Goal: Information Seeking & Learning: Learn about a topic

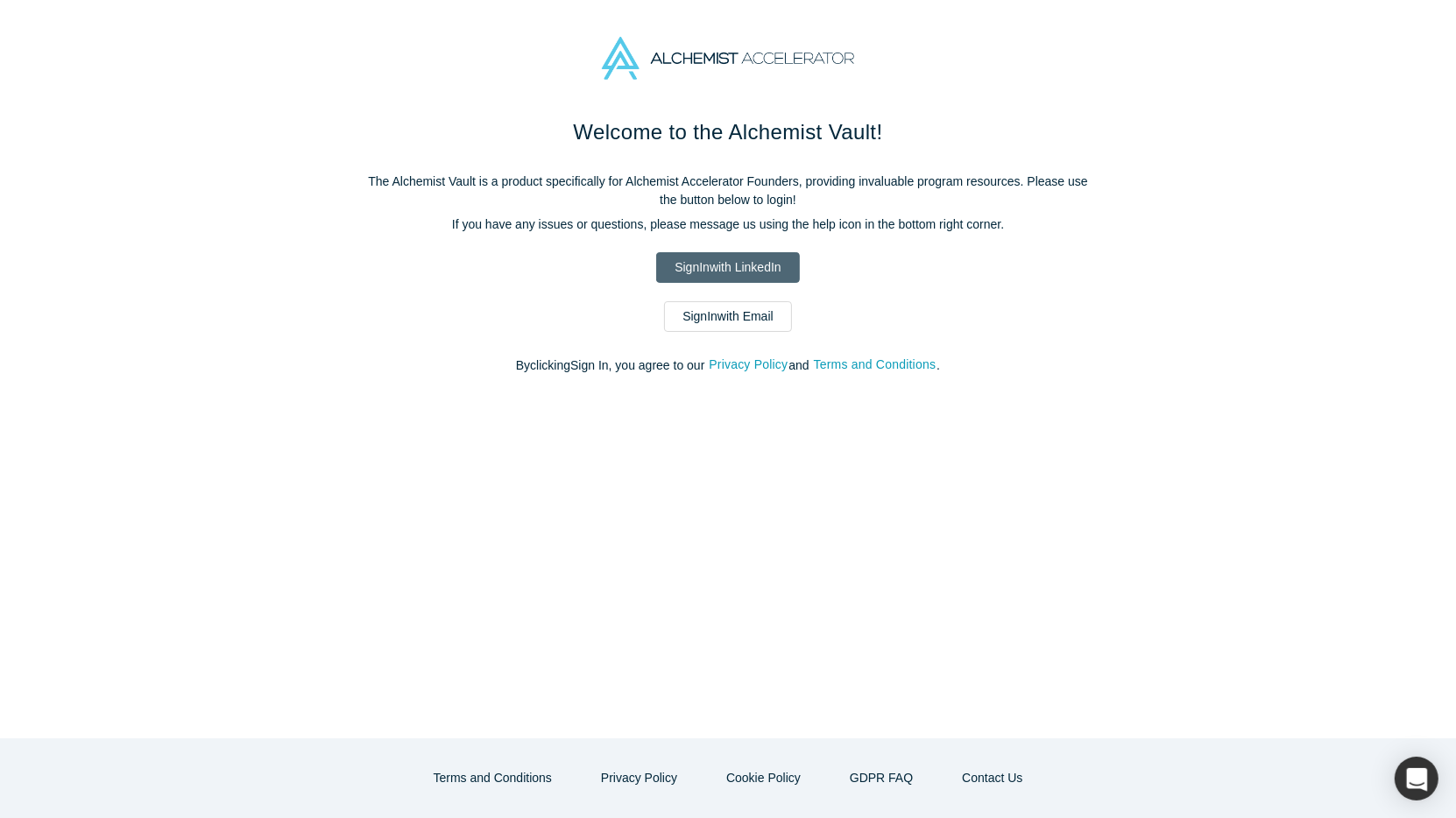
click at [758, 260] on link "Sign In with LinkedIn" at bounding box center [728, 268] width 142 height 31
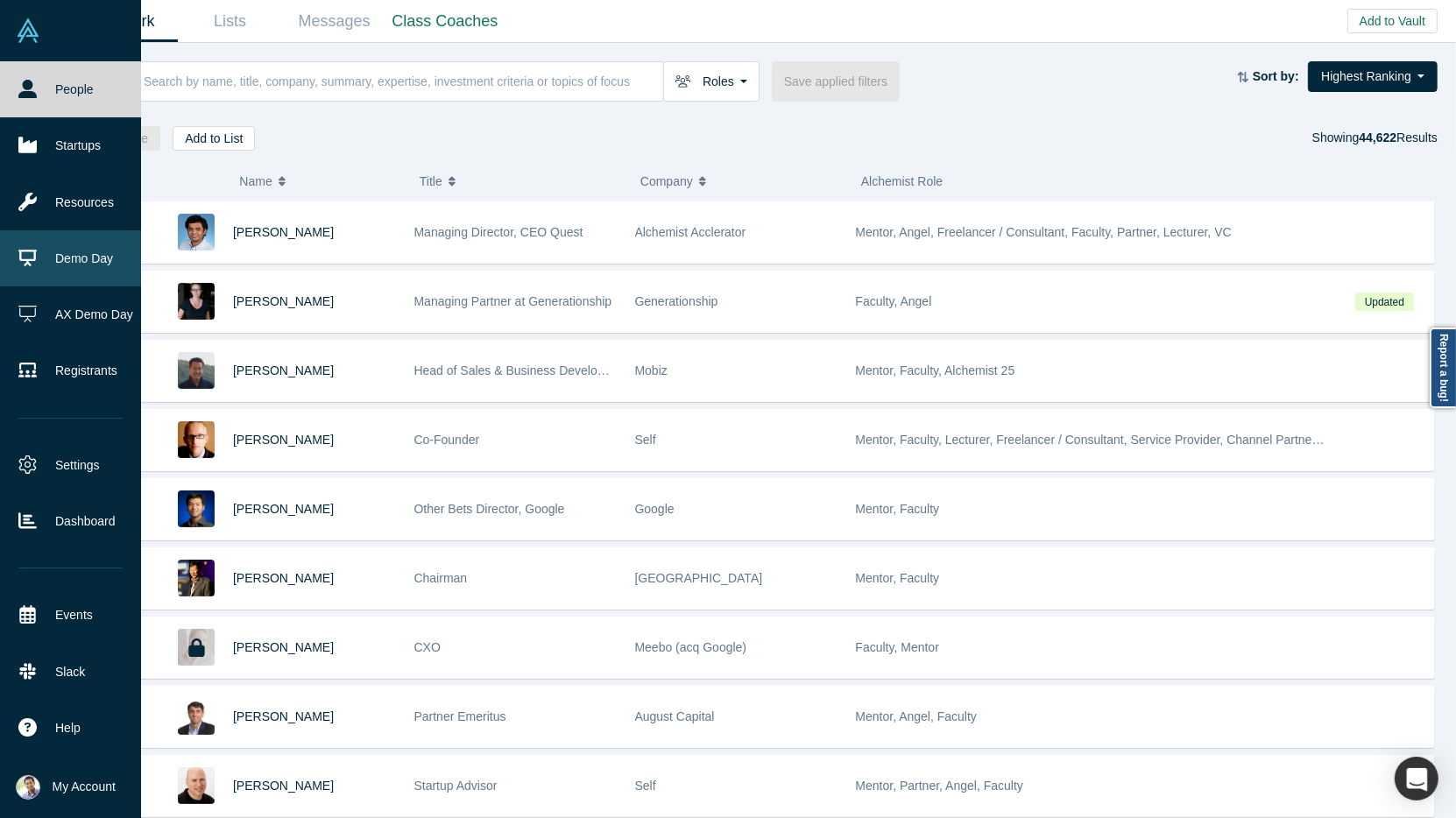
click at [92, 267] on link "Demo Day" at bounding box center [70, 258] width 141 height 56
